Goal: Information Seeking & Learning: Learn about a topic

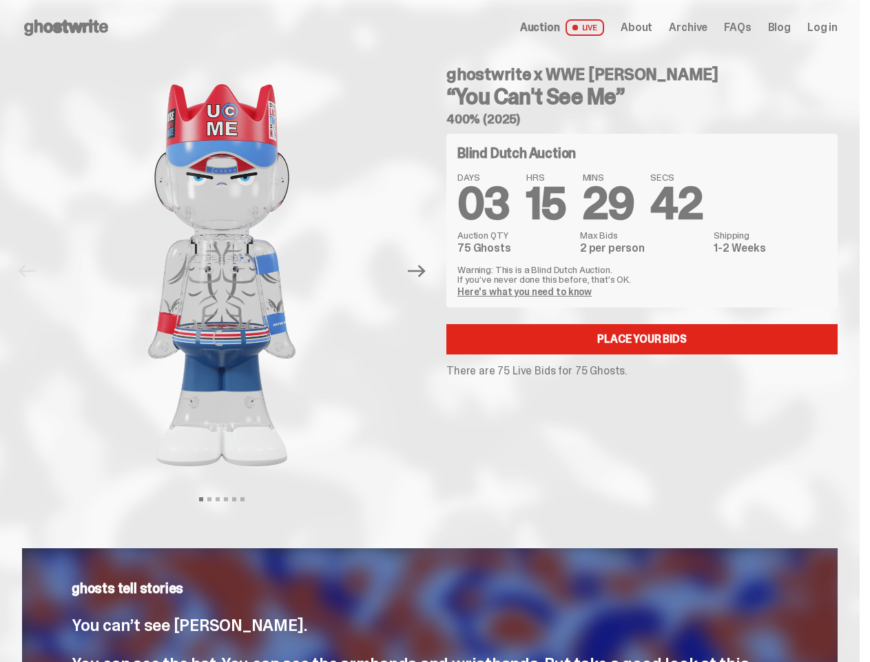
click at [435, 331] on div "ghostwrite x WWE [PERSON_NAME] “You Can't See Me” 400% (2025) Blind Dutch Aucti…" at bounding box center [634, 271] width 408 height 432
click at [230, 271] on img at bounding box center [221, 275] width 351 height 440
click at [422, 271] on icon "Next" at bounding box center [417, 271] width 18 height 12
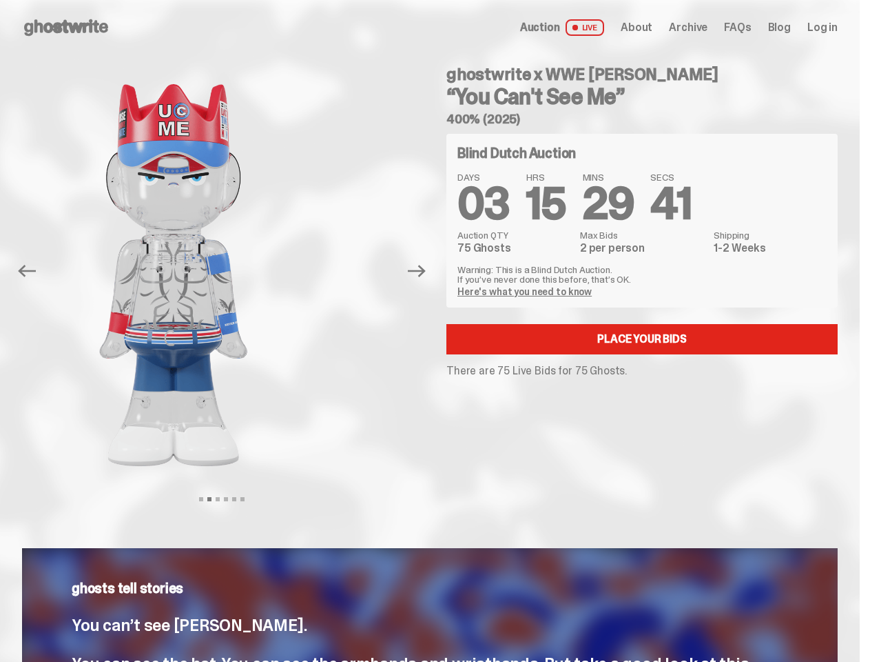
click at [0, 70] on div "ghostwrite x WWE [PERSON_NAME] “You Can't See Me” 400% (2025) Previous Next Vie…" at bounding box center [430, 285] width 860 height 460
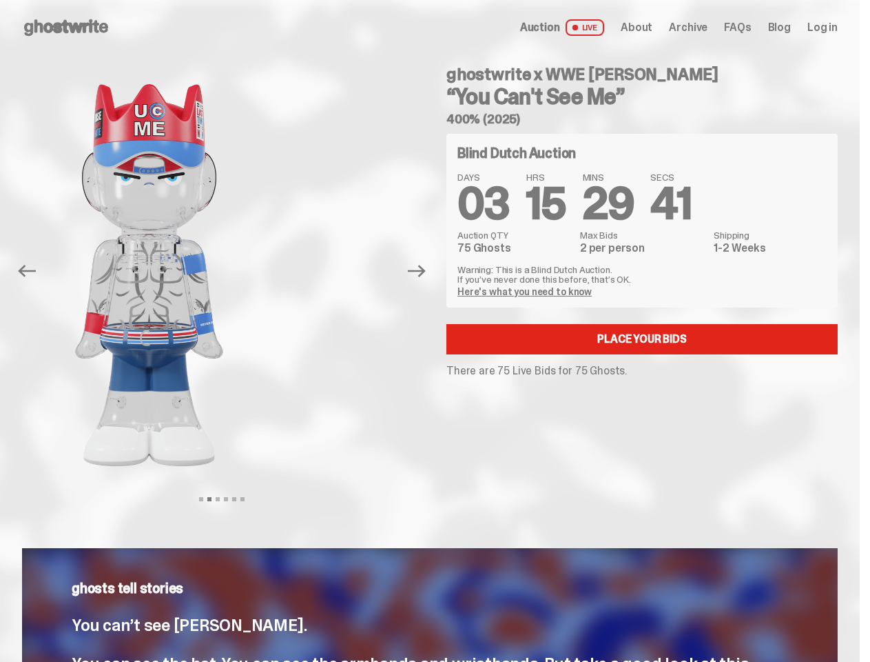
click at [526, 291] on link "Here's what you need to know" at bounding box center [525, 291] width 134 height 12
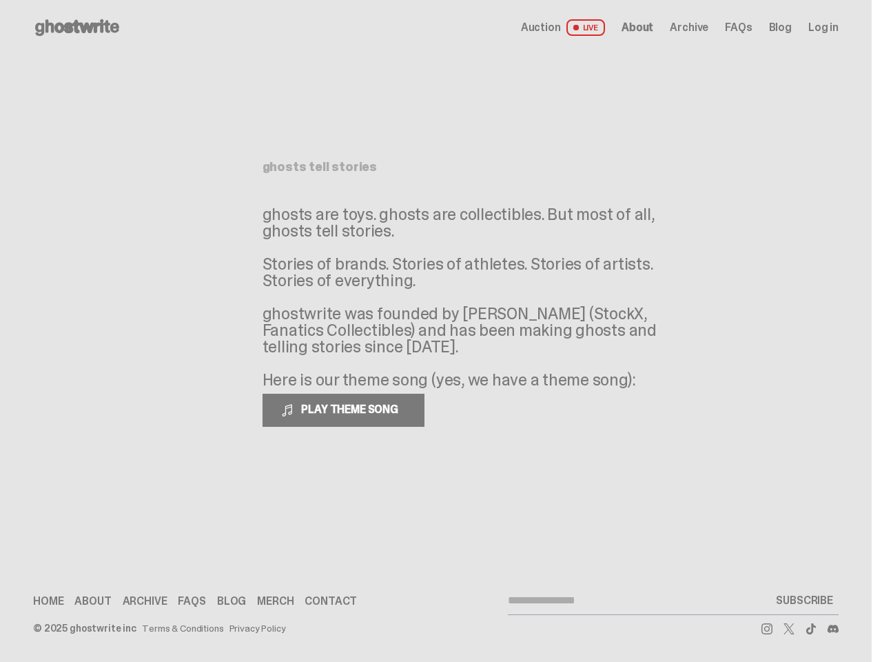
click at [435, 331] on p "ghosts are toys. ghosts are collectibles. But most of all, ghosts tell stories.…" at bounding box center [469, 297] width 413 height 182
